Goal: Information Seeking & Learning: Learn about a topic

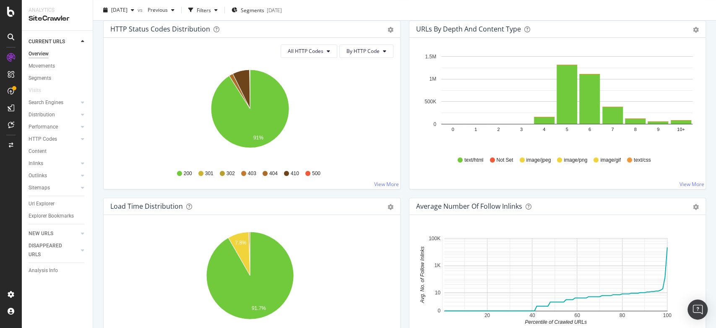
scroll to position [466, 0]
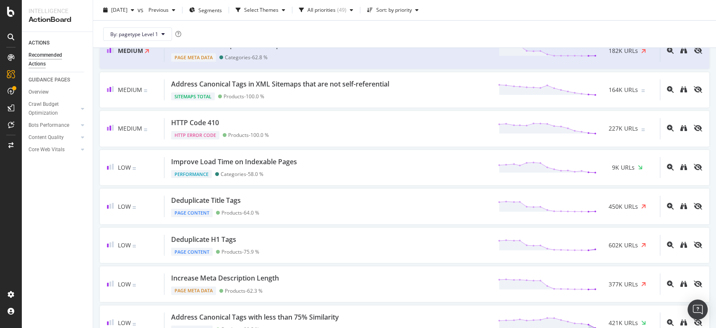
scroll to position [344, 0]
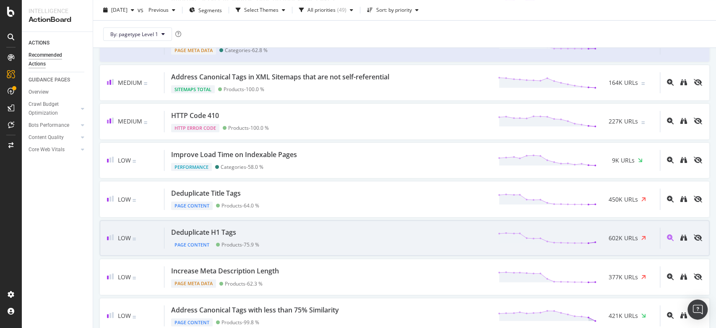
click at [290, 237] on div "Deduplicate H1 Tags Page Content Products - 75.9 % 602K URLs" at bounding box center [412, 237] width 496 height 21
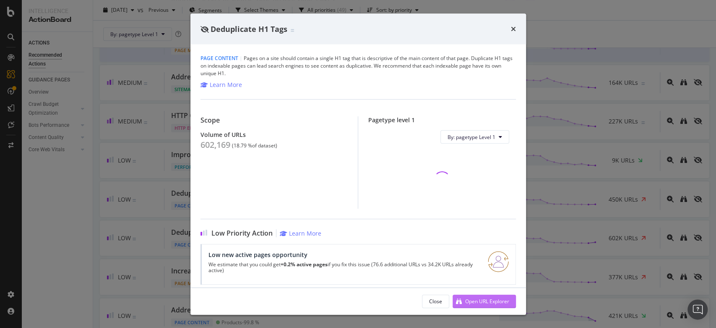
click at [479, 299] on div "Open URL Explorer" at bounding box center [487, 300] width 44 height 7
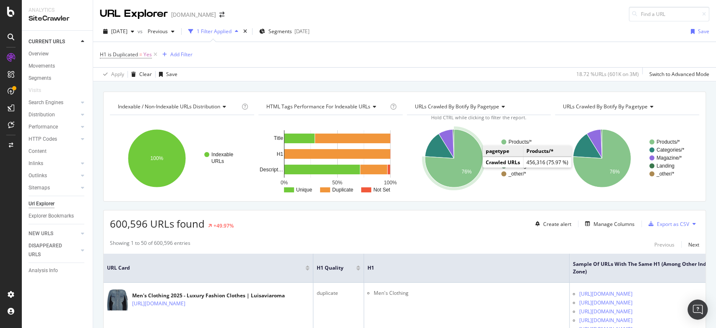
click at [464, 164] on icon "A chart." at bounding box center [454, 158] width 58 height 58
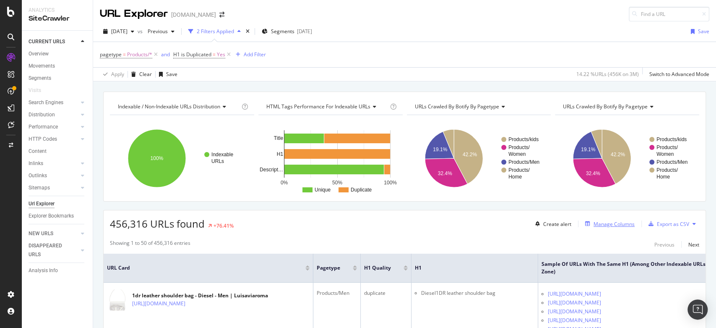
click at [594, 227] on div "Manage Columns" at bounding box center [614, 223] width 41 height 7
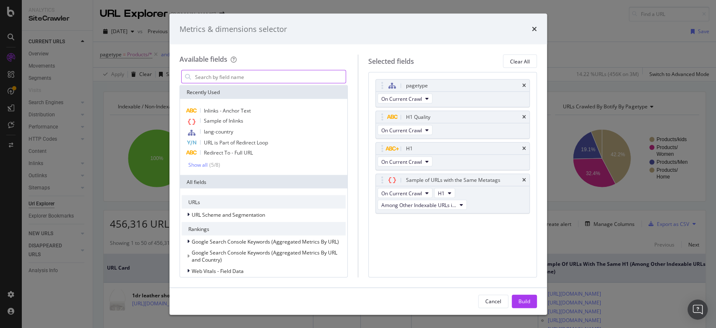
click at [268, 73] on input "modal" at bounding box center [270, 76] width 152 height 13
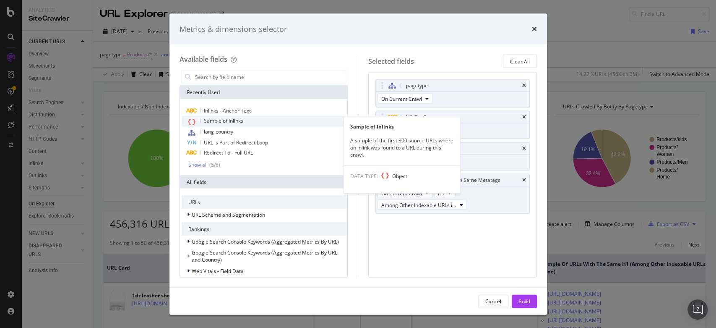
click at [226, 122] on span "Sample of Inlinks" at bounding box center [223, 120] width 39 height 7
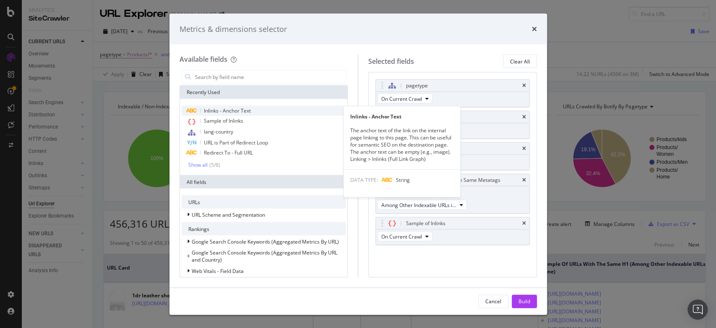
click at [224, 110] on span "Inlinks - Anchor Text" at bounding box center [227, 110] width 47 height 7
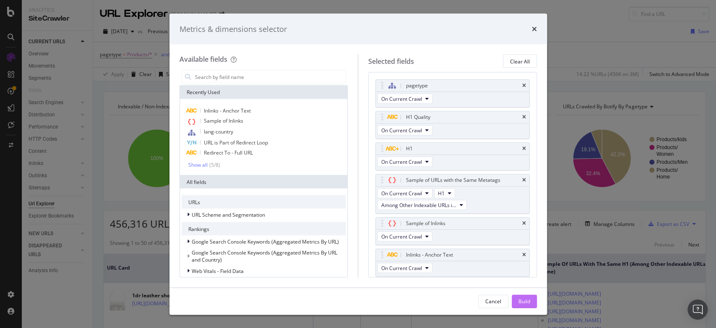
click at [519, 298] on div "Build" at bounding box center [525, 300] width 12 height 7
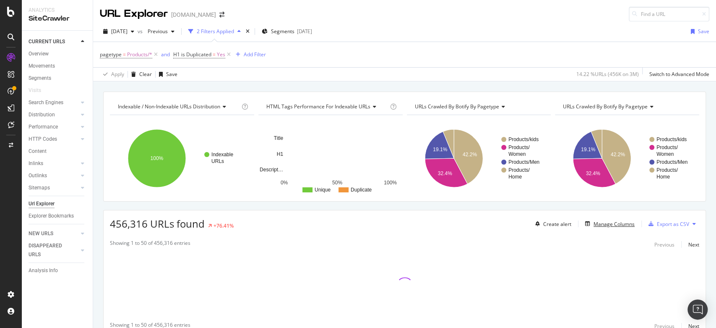
scroll to position [37, 0]
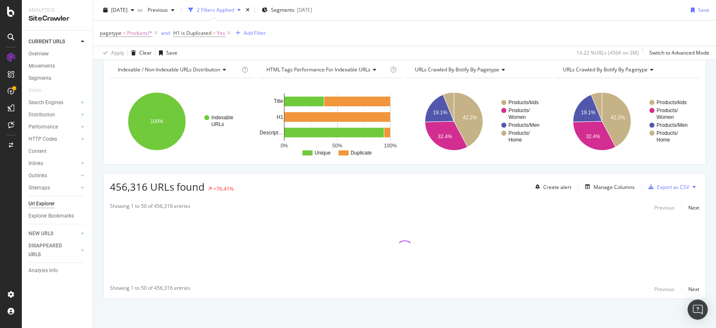
click at [269, 194] on div "456,316 URLs found +76.41% Create alert Manage Columns Export as CSV Showing 1 …" at bounding box center [404, 236] width 603 height 126
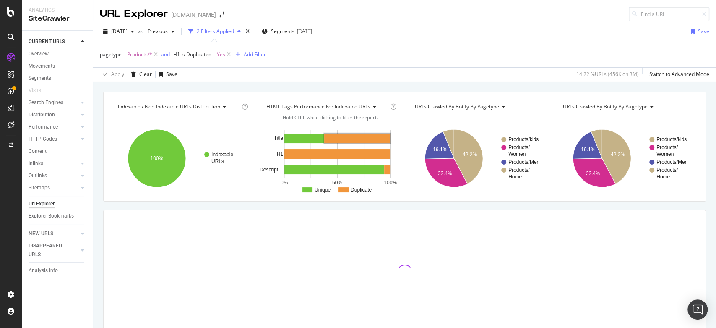
scroll to position [37, 0]
